Goal: Task Accomplishment & Management: Use online tool/utility

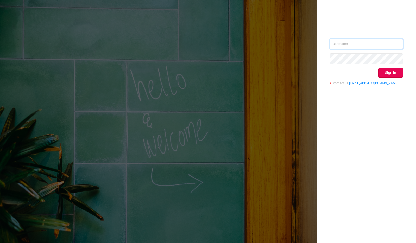
click at [343, 39] on input "text" at bounding box center [366, 44] width 73 height 11
type input "[PERSON_NAME][EMAIL_ADDRESS][DOMAIN_NAME]"
click at [387, 74] on button "Sign in" at bounding box center [390, 72] width 25 height 9
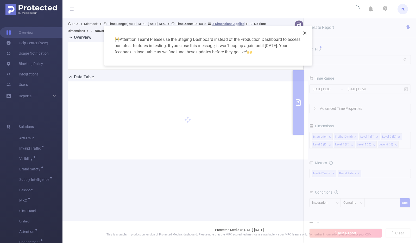
click at [302, 33] on span "Close" at bounding box center [305, 33] width 15 height 15
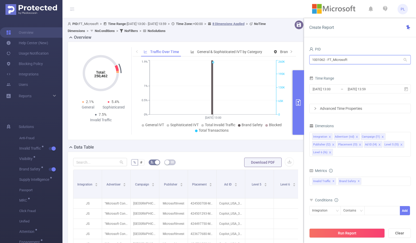
click at [332, 60] on input "1001062 - FT_Microsoft" at bounding box center [360, 59] width 102 height 9
type input "stream"
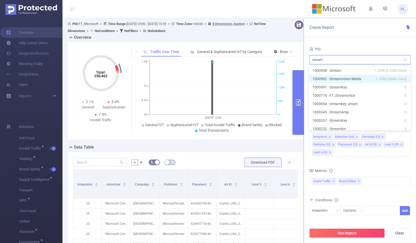
click at [341, 79] on li "1000982 - Streamvision Media 1.55M [468K rows]" at bounding box center [360, 79] width 102 height 8
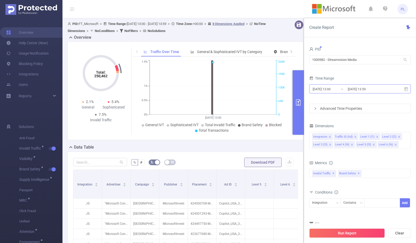
click at [338, 89] on input "[DATE] 13:00" at bounding box center [333, 89] width 42 height 7
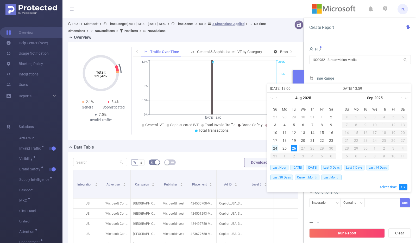
click at [275, 147] on div "24" at bounding box center [275, 148] width 6 height 6
click at [284, 147] on div "25" at bounding box center [285, 148] width 6 height 6
type input "[DATE] 13:00"
type input "[DATE] 13:59"
type input "[DATE] 13:00"
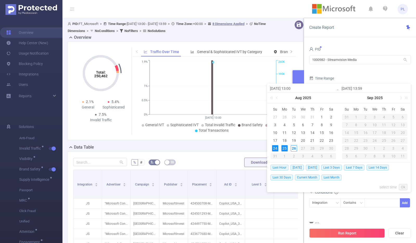
type input "[DATE] 13:59"
click at [402, 187] on link "Ok" at bounding box center [403, 187] width 9 height 6
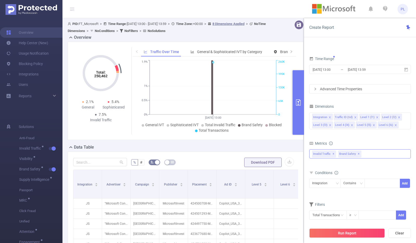
click at [358, 154] on span "✕" at bounding box center [359, 154] width 2 height 6
click at [340, 233] on button "Run Report" at bounding box center [347, 233] width 76 height 9
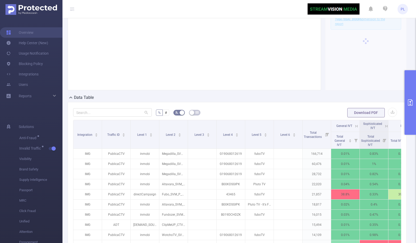
scroll to position [129, 0]
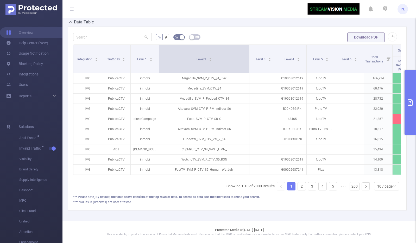
drag, startPoint x: 188, startPoint y: 43, endPoint x: 248, endPoint y: 48, distance: 60.6
click at [248, 48] on span at bounding box center [249, 59] width 3 height 28
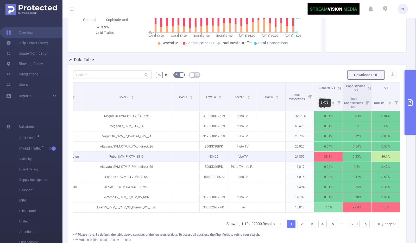
scroll to position [79, 0]
